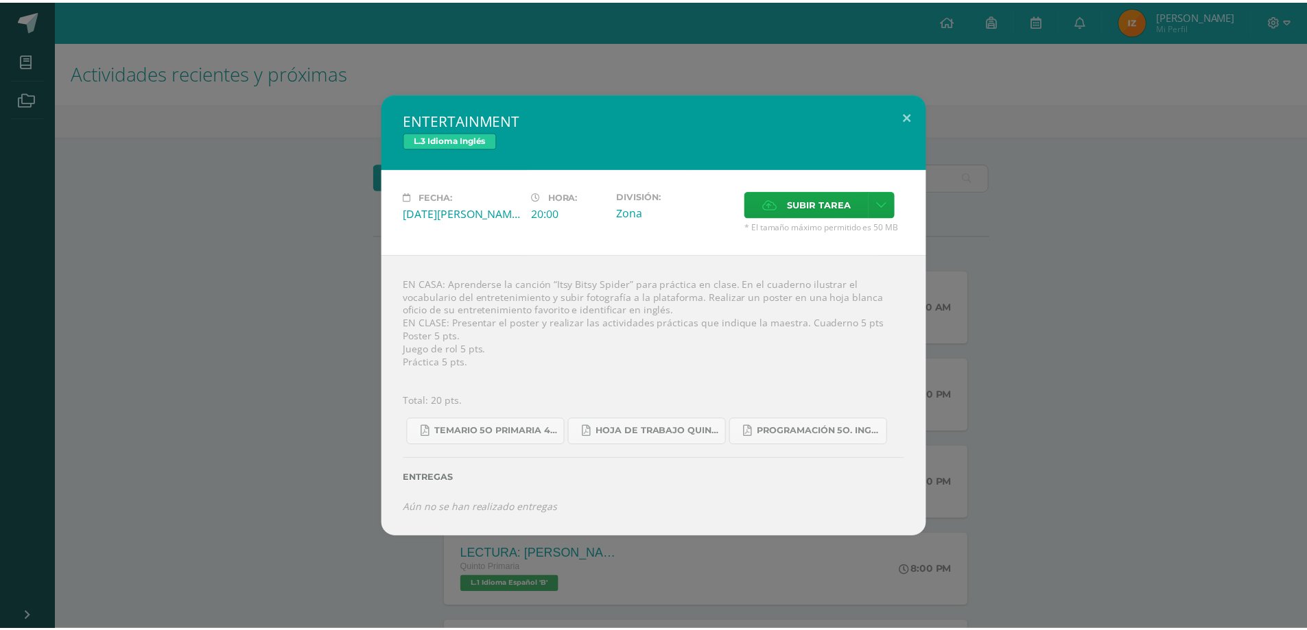
scroll to position [206, 0]
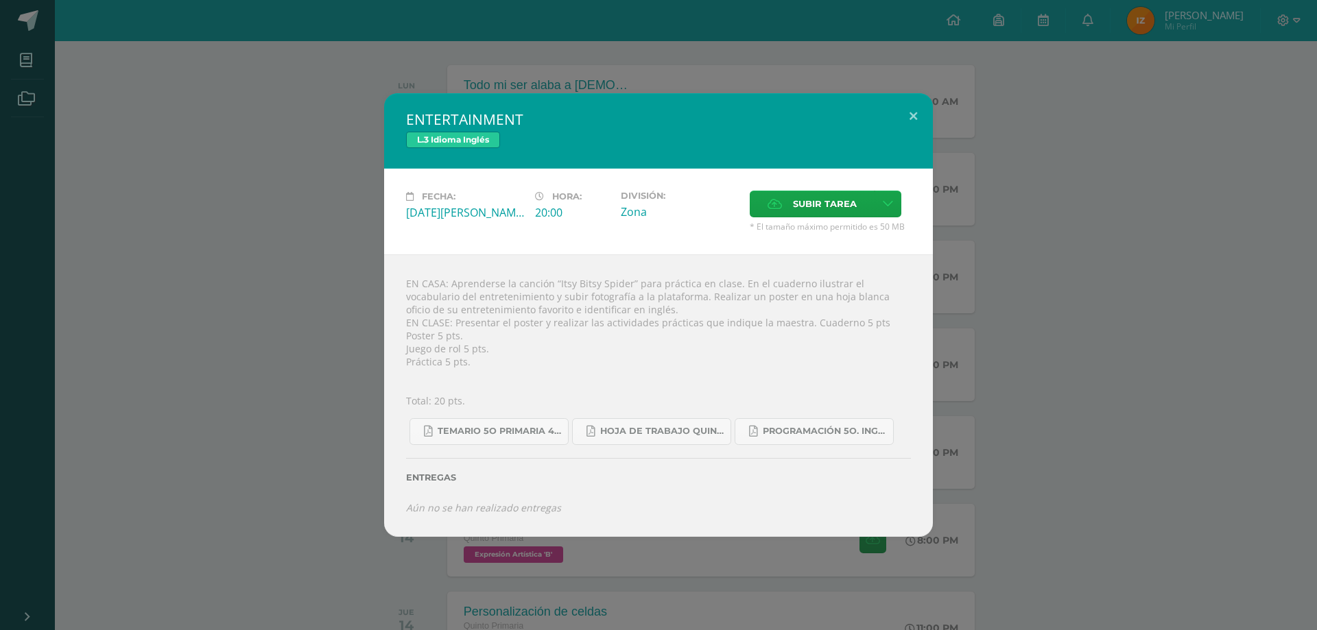
click at [292, 224] on div "ENTERTAINMENT L.3 Idioma Inglés Fecha: [DATE][PERSON_NAME] Hora: 20:00 División…" at bounding box center [658, 315] width 1306 height 444
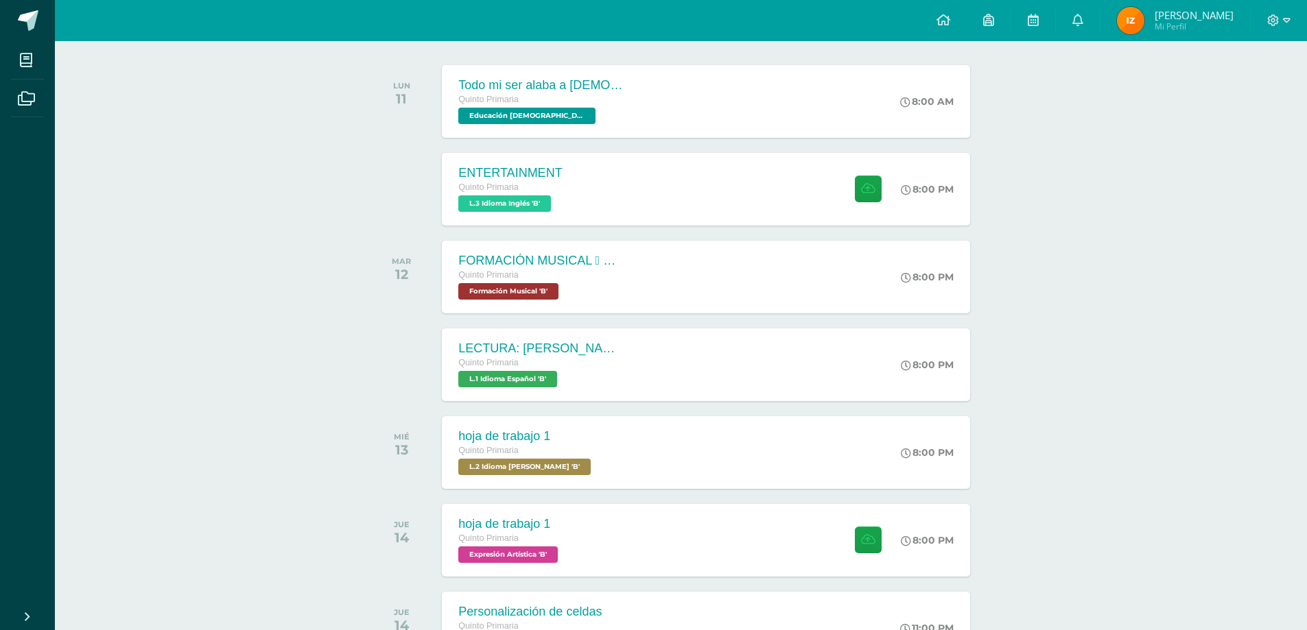
click at [1280, 12] on div at bounding box center [1278, 20] width 56 height 41
click at [1274, 23] on icon at bounding box center [1273, 20] width 12 height 12
click at [1214, 90] on span "Cerrar sesión" at bounding box center [1244, 93] width 62 height 13
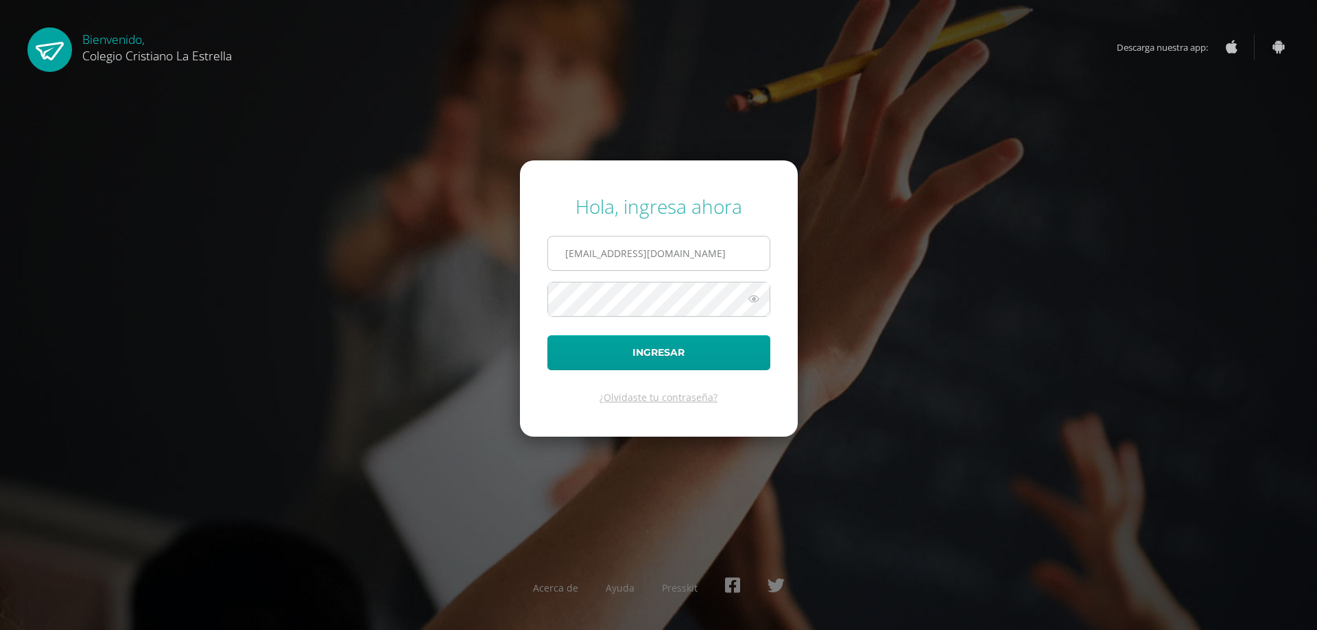
click at [645, 267] on input "436@laestrella.edu.gt" at bounding box center [659, 254] width 222 height 34
type input "435@laestrella.edu.gt"
click at [662, 361] on button "Ingresar" at bounding box center [658, 352] width 223 height 35
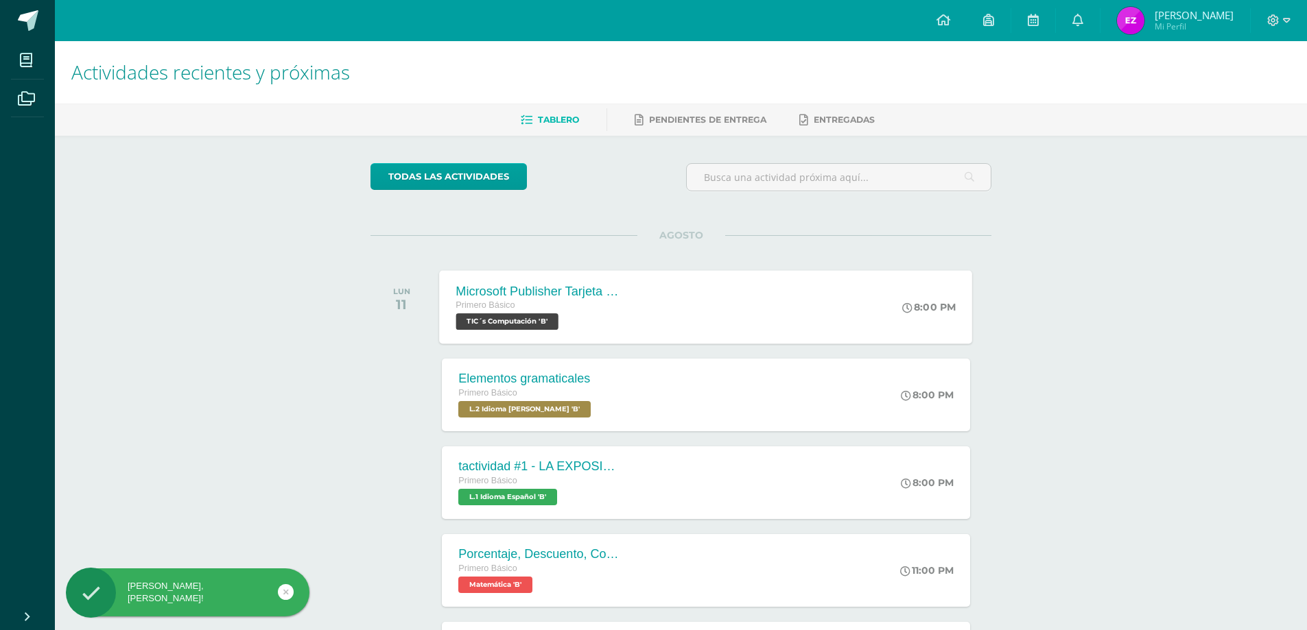
click at [547, 309] on div "Primero Básico" at bounding box center [539, 305] width 166 height 15
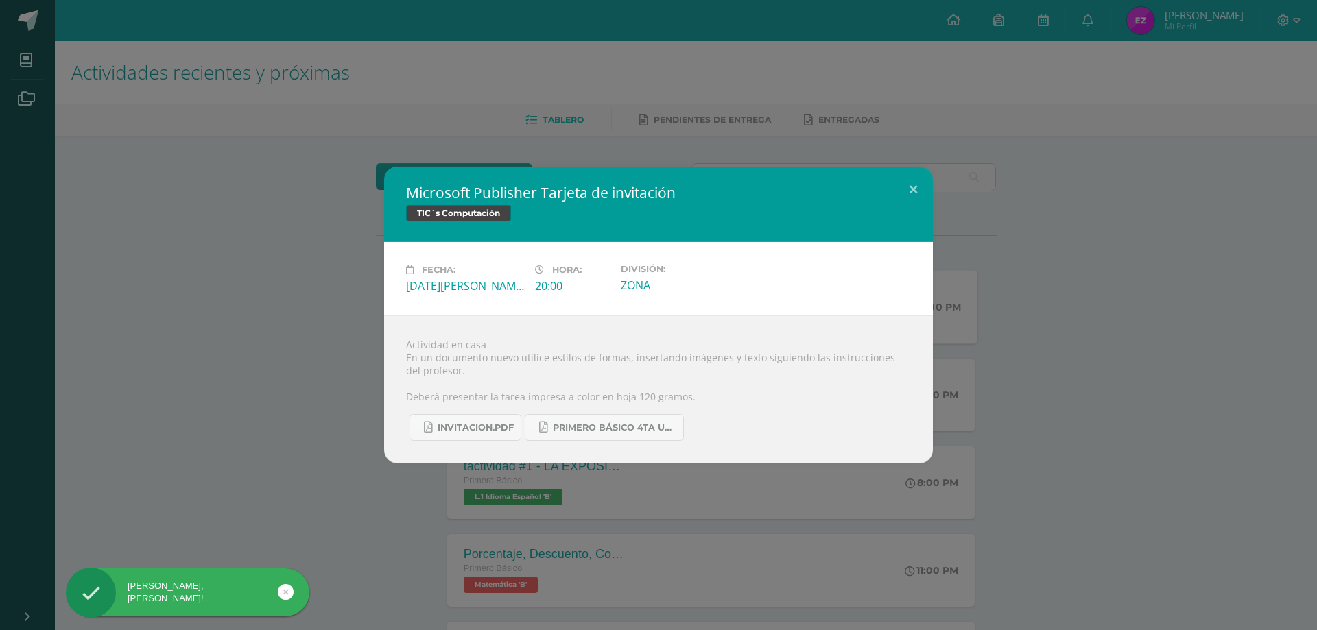
click at [245, 299] on div "Microsoft Publisher Tarjeta de invitación TIC´s Computación Fecha: Lunes 11 de …" at bounding box center [658, 315] width 1306 height 297
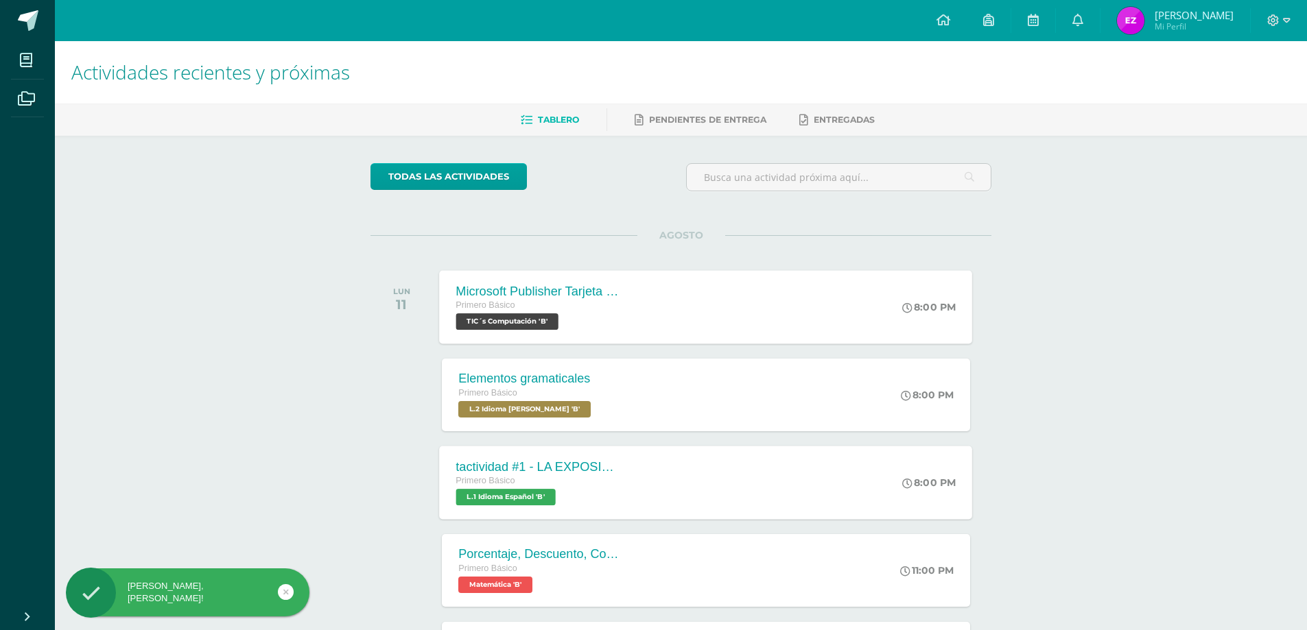
click at [624, 453] on div "tactividad #1 - LA EXPOSICIÓN ORAL Primero Básico L.1 Idioma Español 'B'" at bounding box center [540, 482] width 200 height 73
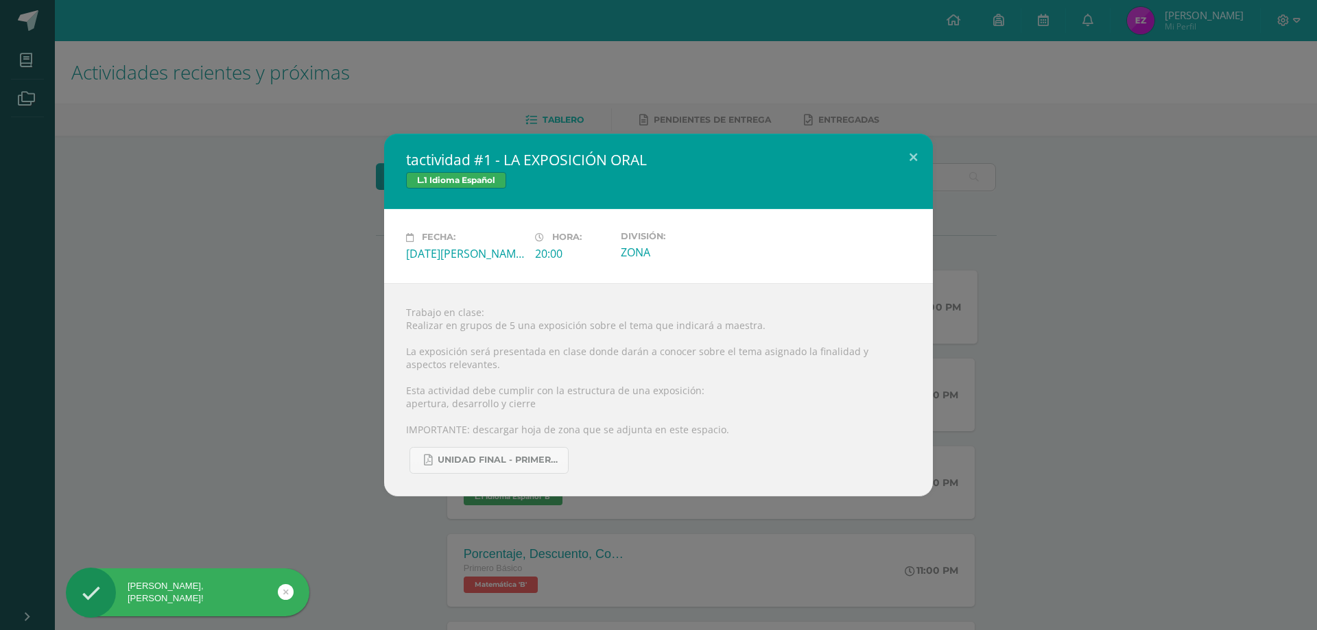
click at [300, 382] on div "tactividad #1 - LA EXPOSICIÓN ORAL L.1 Idioma Español Fecha: Lunes 11 de Agosto…" at bounding box center [658, 315] width 1306 height 362
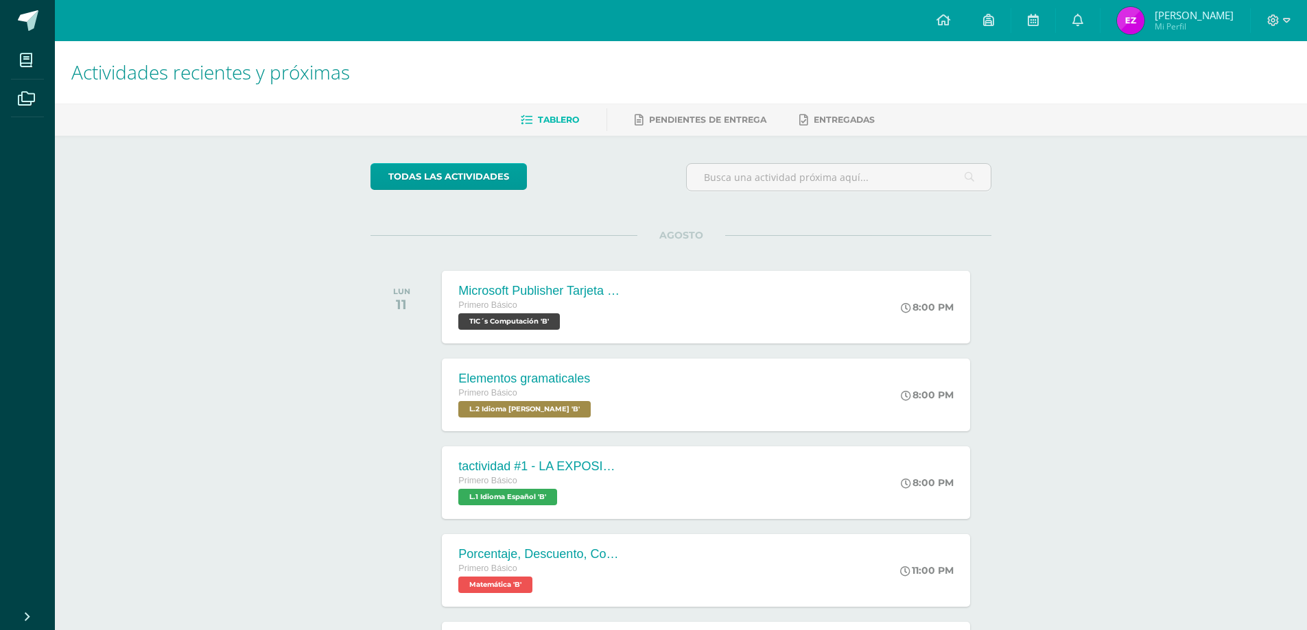
click at [1286, 33] on div at bounding box center [1278, 20] width 56 height 41
click at [1283, 32] on div at bounding box center [1278, 20] width 56 height 41
click at [1285, 21] on icon at bounding box center [1287, 20] width 8 height 5
drag, startPoint x: 1200, startPoint y: 116, endPoint x: 1212, endPoint y: 99, distance: 21.1
click at [1200, 115] on div "Configuración Cerrar sesión" at bounding box center [1236, 83] width 108 height 67
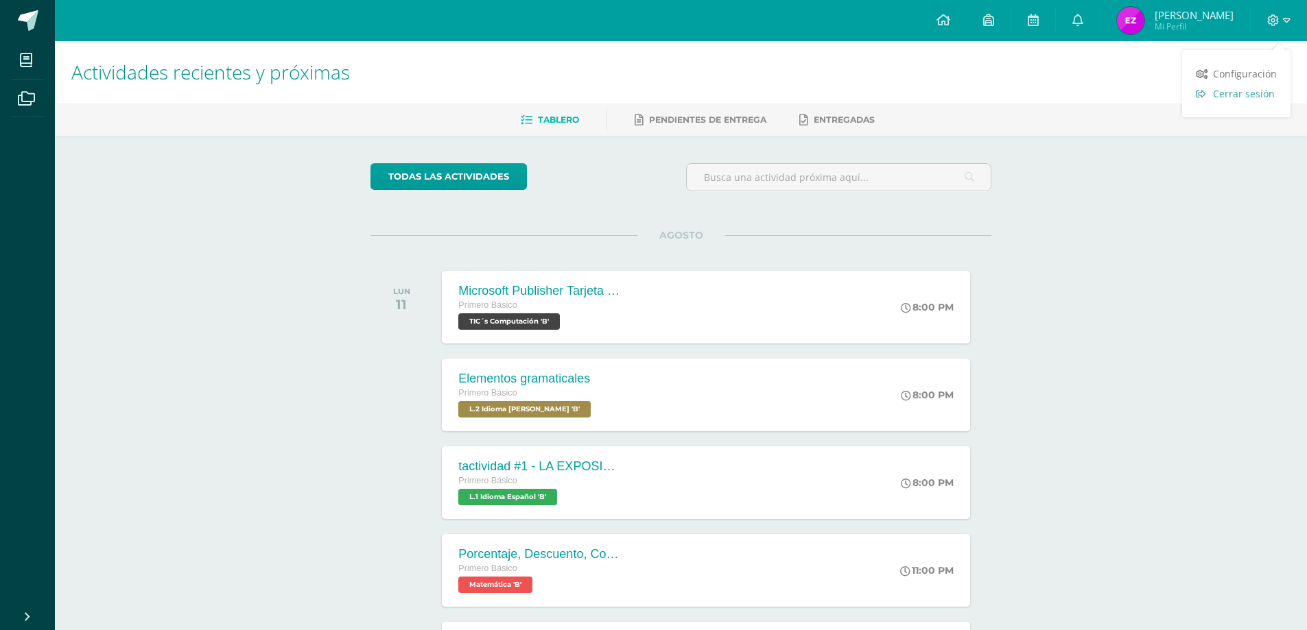
click at [1217, 91] on span "Cerrar sesión" at bounding box center [1244, 93] width 62 height 13
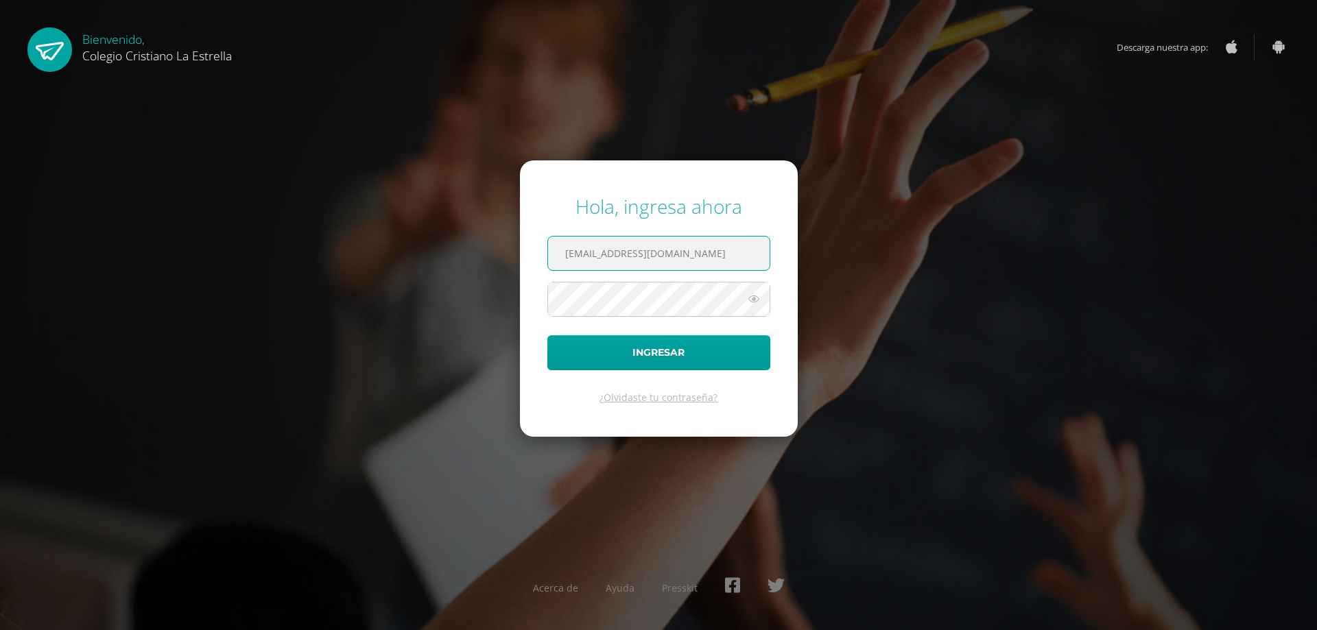
click at [676, 254] on input "[EMAIL_ADDRESS][DOMAIN_NAME]" at bounding box center [659, 254] width 222 height 34
type input "[EMAIL_ADDRESS][DOMAIN_NAME]"
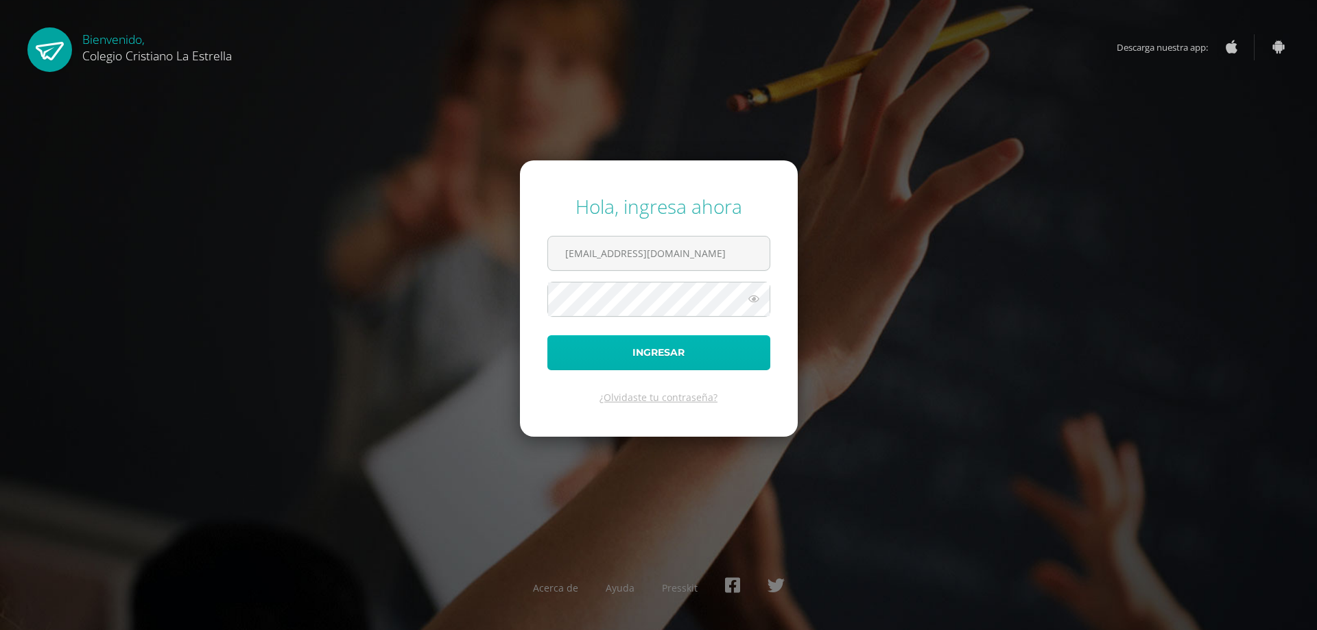
click at [674, 357] on button "Ingresar" at bounding box center [658, 352] width 223 height 35
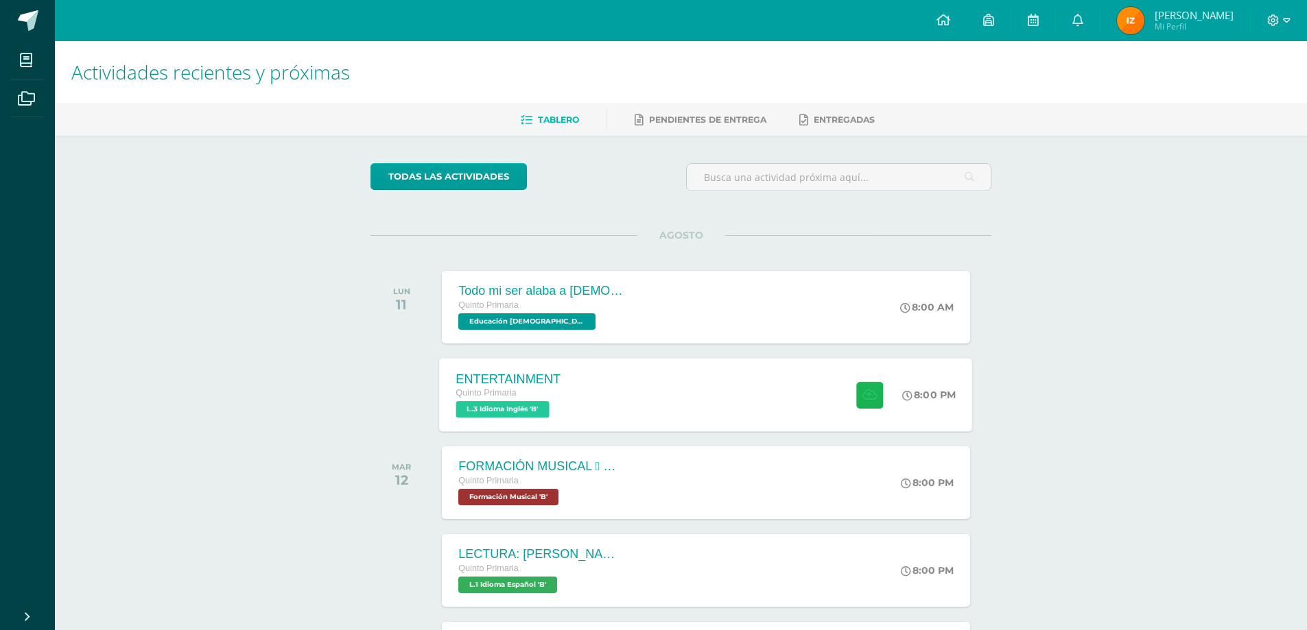
click at [862, 403] on button at bounding box center [869, 394] width 27 height 27
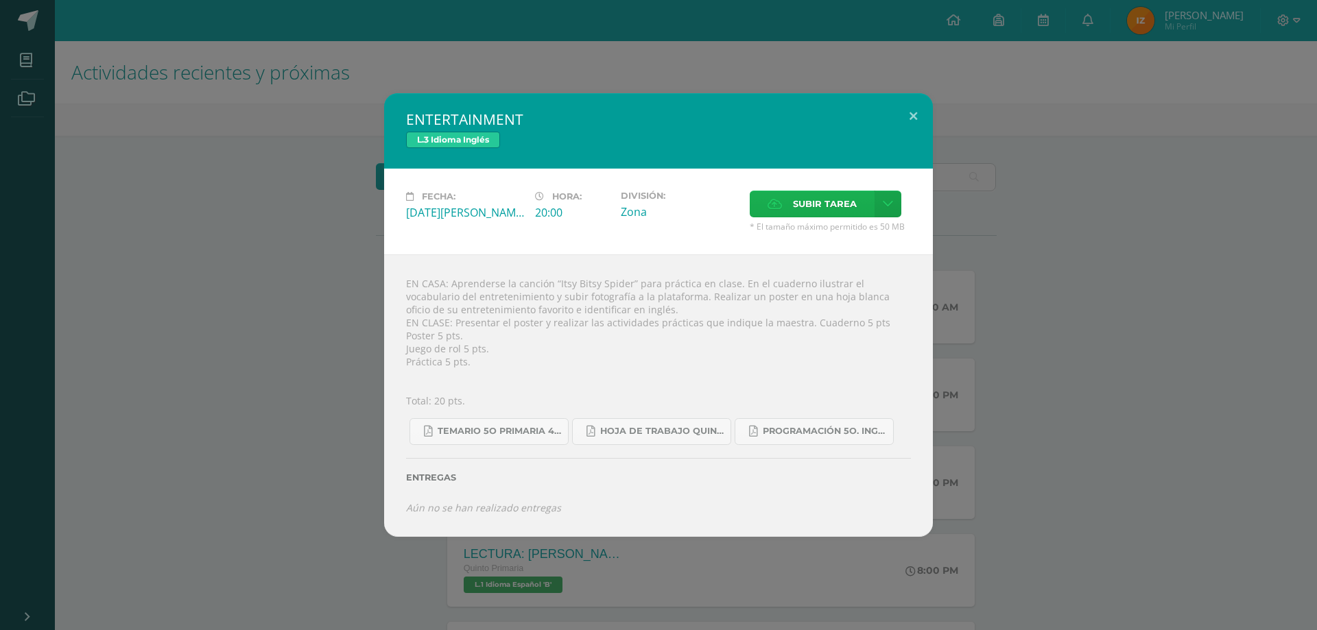
click at [774, 209] on icon at bounding box center [775, 204] width 14 height 9
click at [0, 0] on input "Subir tarea" at bounding box center [0, 0] width 0 height 0
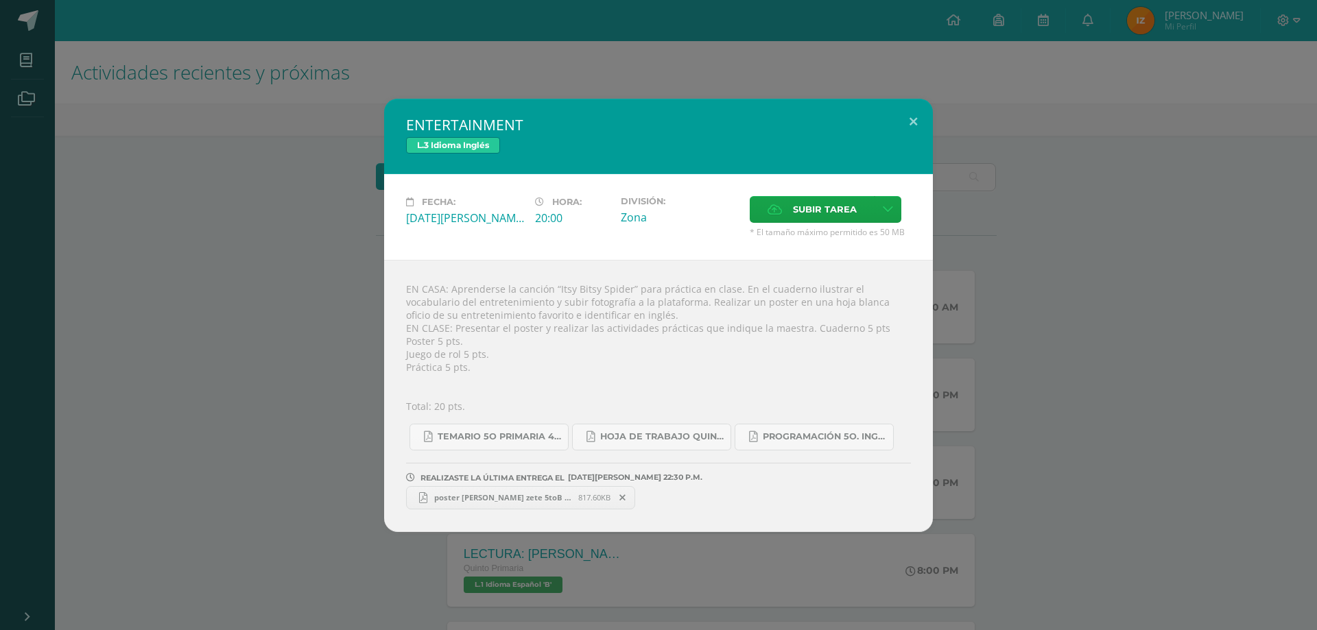
click at [510, 493] on span "poster ingles isai zete 5toB CLAVE 38.pdf" at bounding box center [502, 497] width 151 height 10
click at [1167, 375] on div "ENTERTAINMENT L.3 Idioma Inglés Fecha: Lunes 11 de Agosto Hora: 20:00 División:…" at bounding box center [658, 315] width 1306 height 433
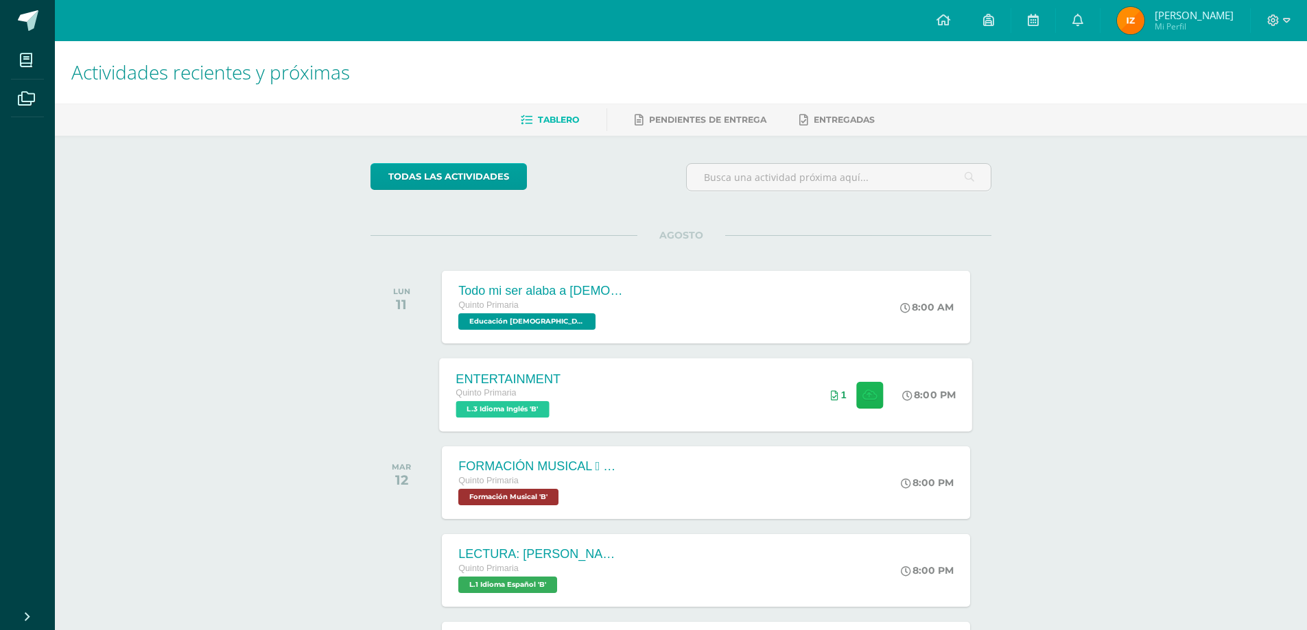
scroll to position [69, 0]
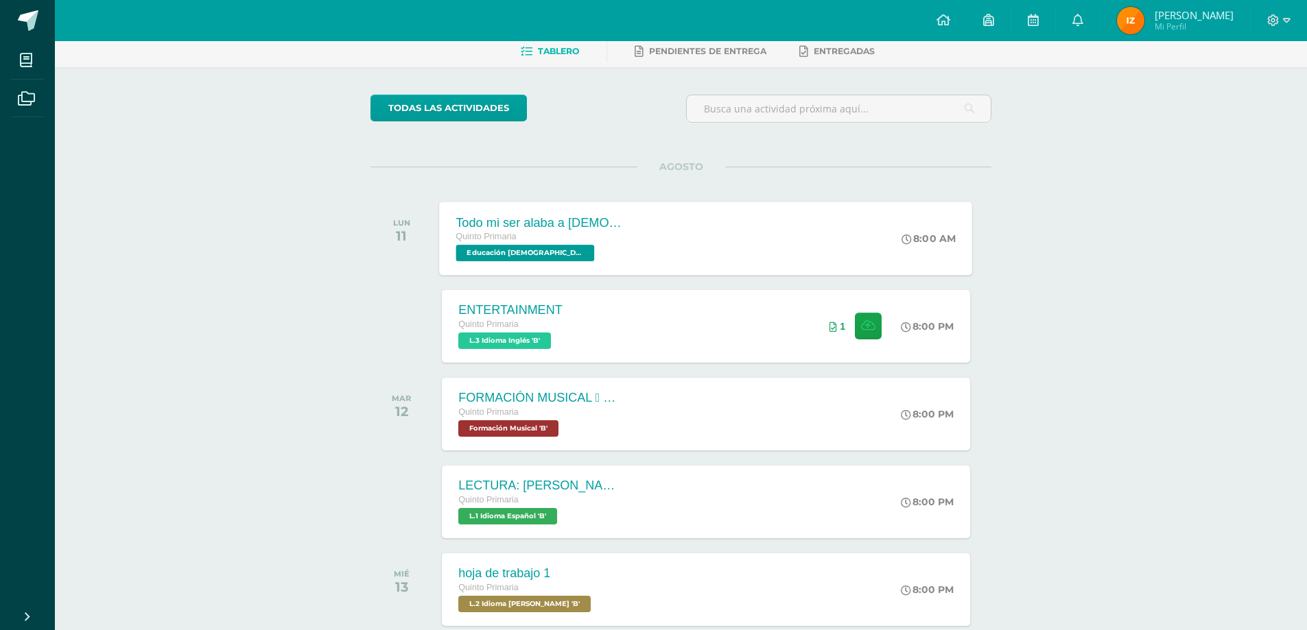
click at [504, 246] on span "Educación Cristiana 'B'" at bounding box center [525, 253] width 139 height 16
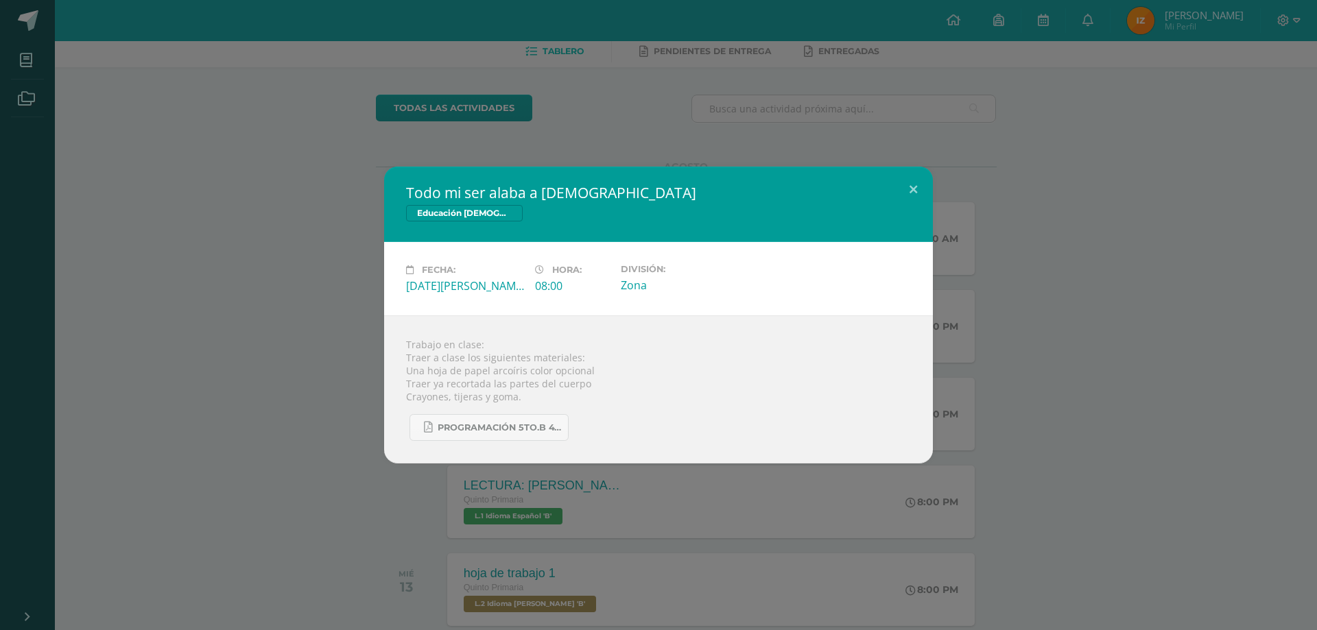
click at [1066, 326] on div "Todo mi ser alaba a Dios Educación Cristiana Fecha: Lunes 11 de Agosto Hora: 08…" at bounding box center [658, 315] width 1306 height 297
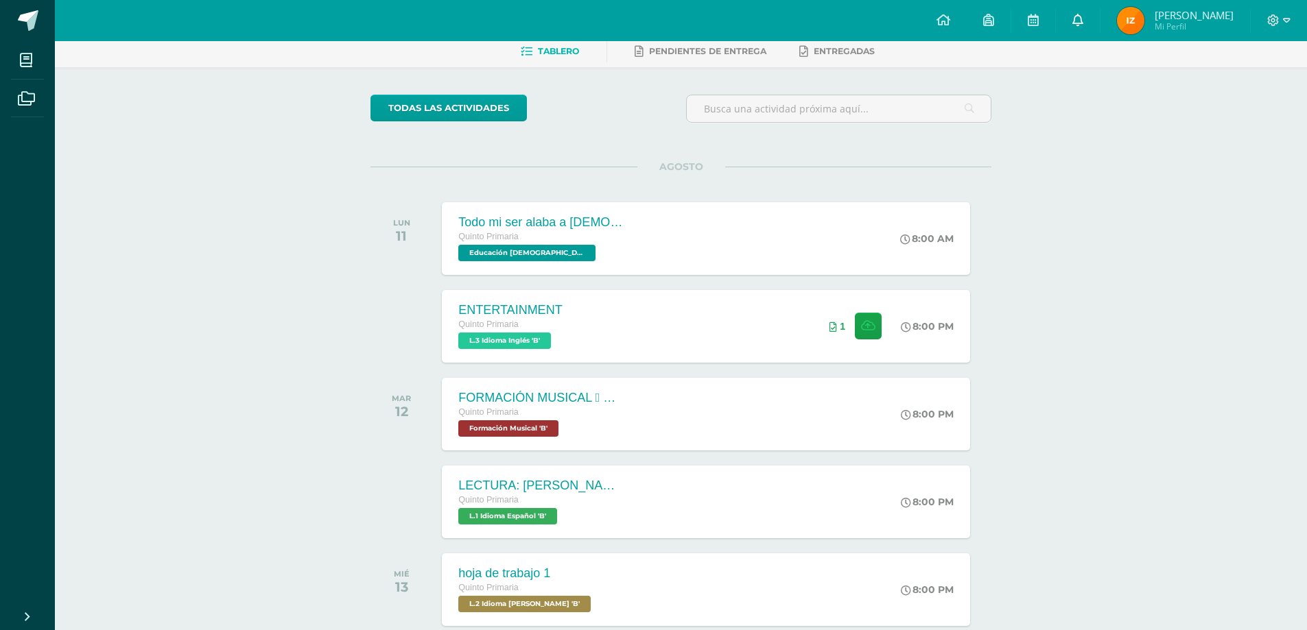
click at [1083, 27] on span at bounding box center [1077, 20] width 11 height 15
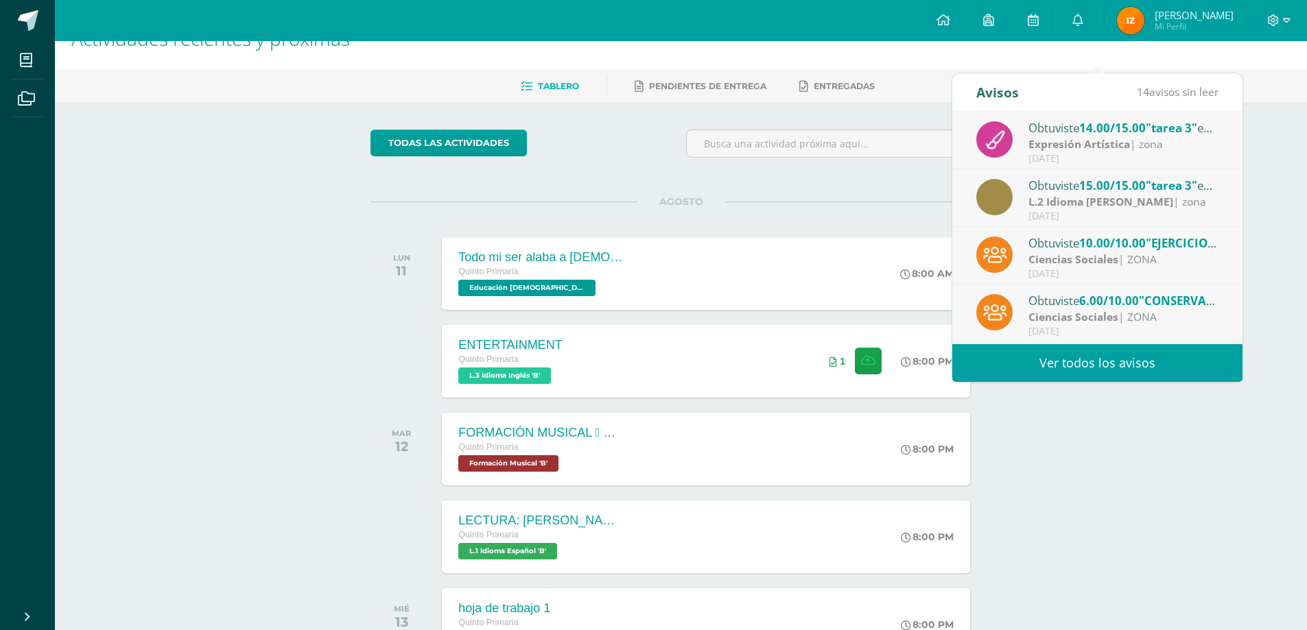
scroll to position [0, 0]
